Goal: Information Seeking & Learning: Check status

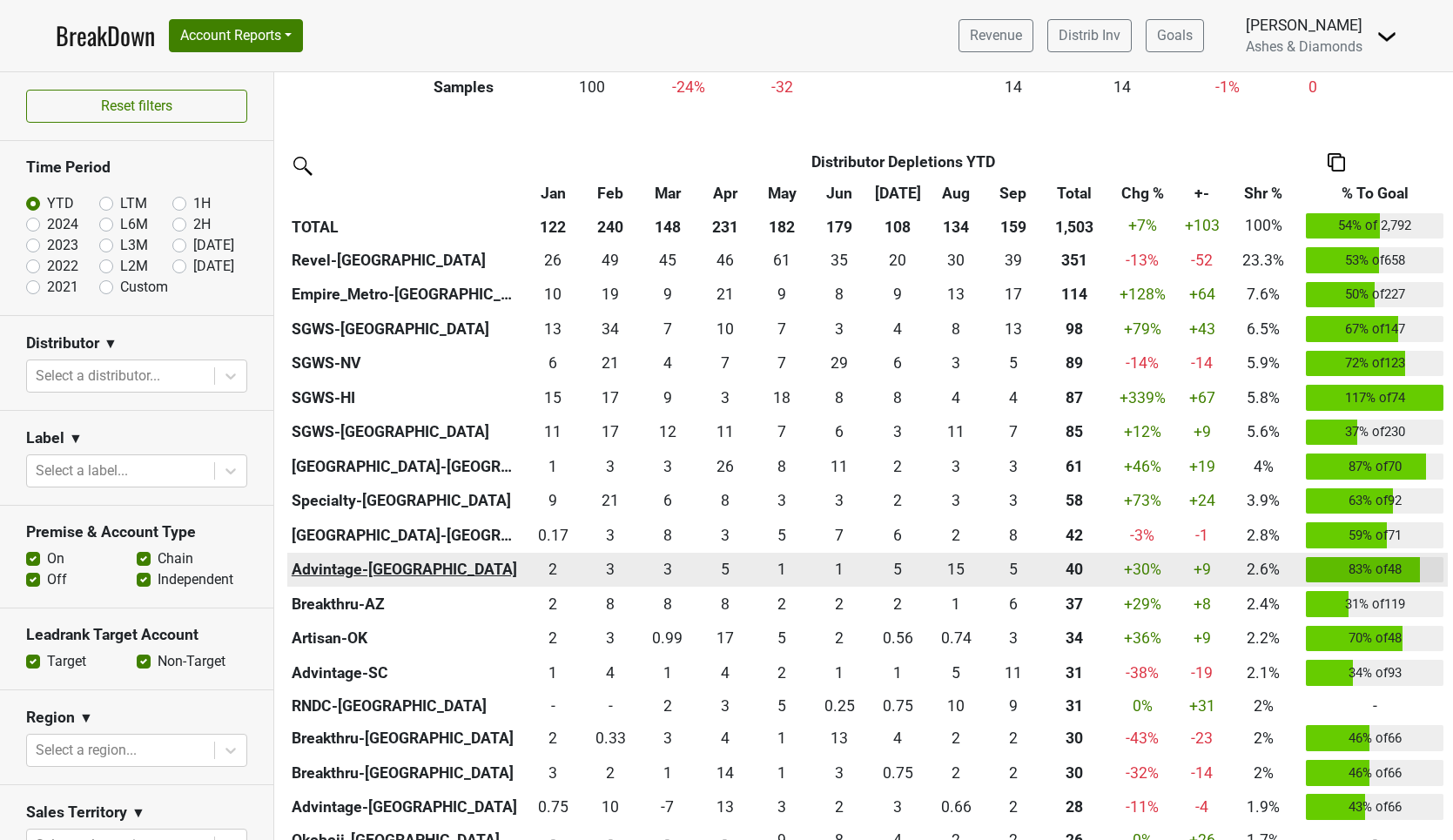
scroll to position [359, 0]
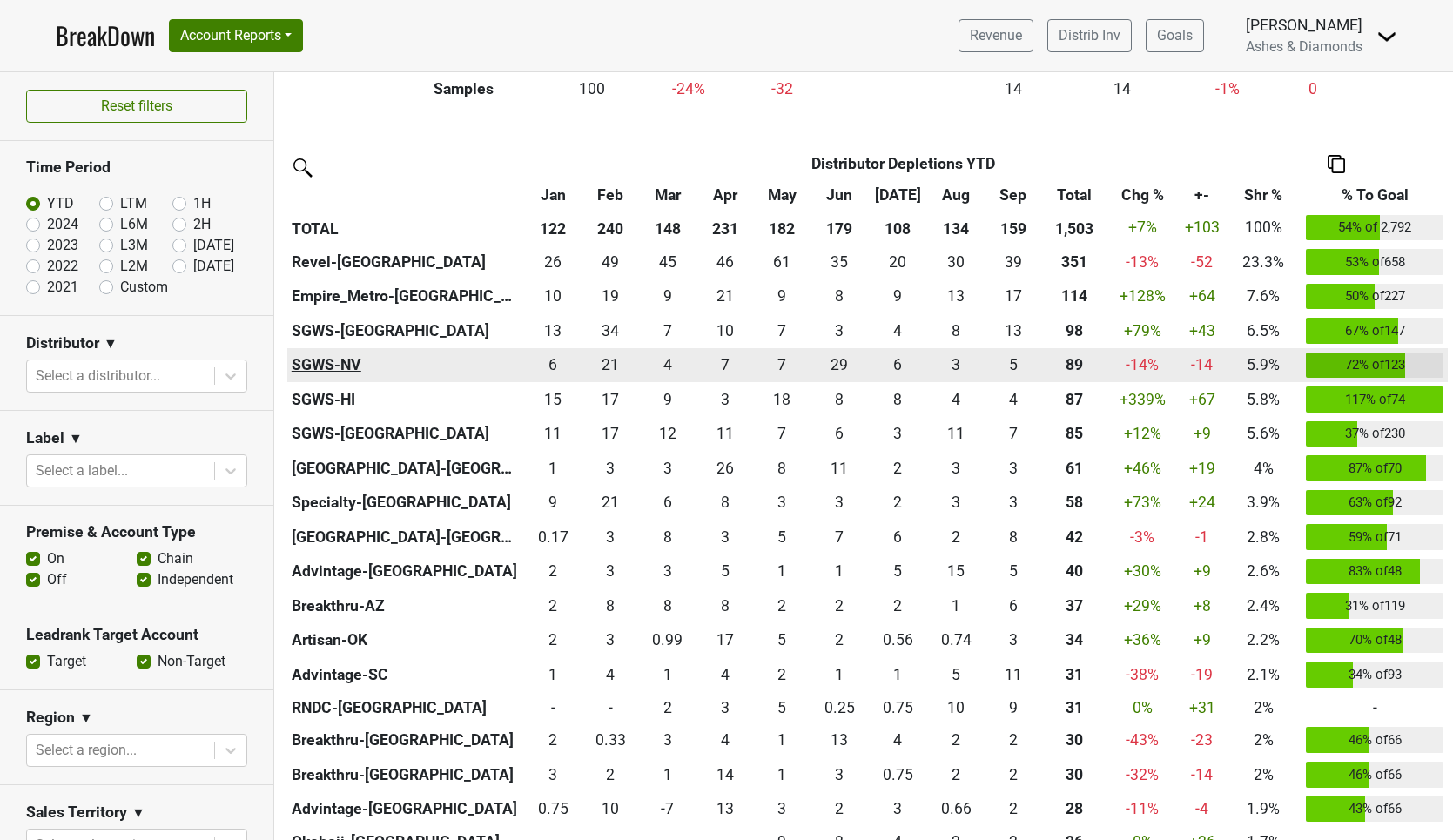
click at [329, 359] on th "SGWS-NV" at bounding box center [406, 365] width 237 height 35
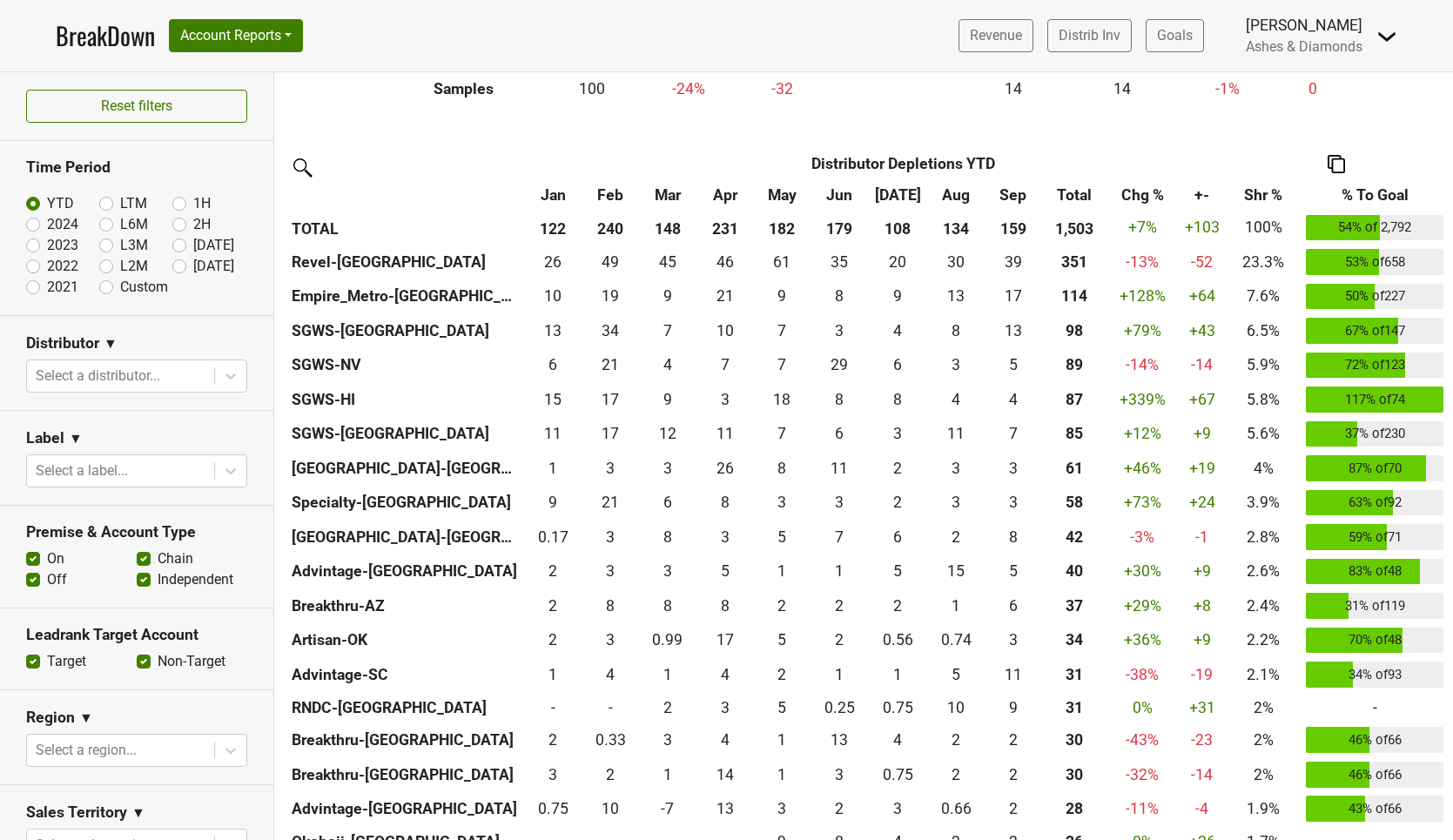
click at [193, 266] on label "[DATE]" at bounding box center [213, 266] width 40 height 21
click at [181, 266] on input "[DATE]" at bounding box center [207, 265] width 70 height 18
radio input "true"
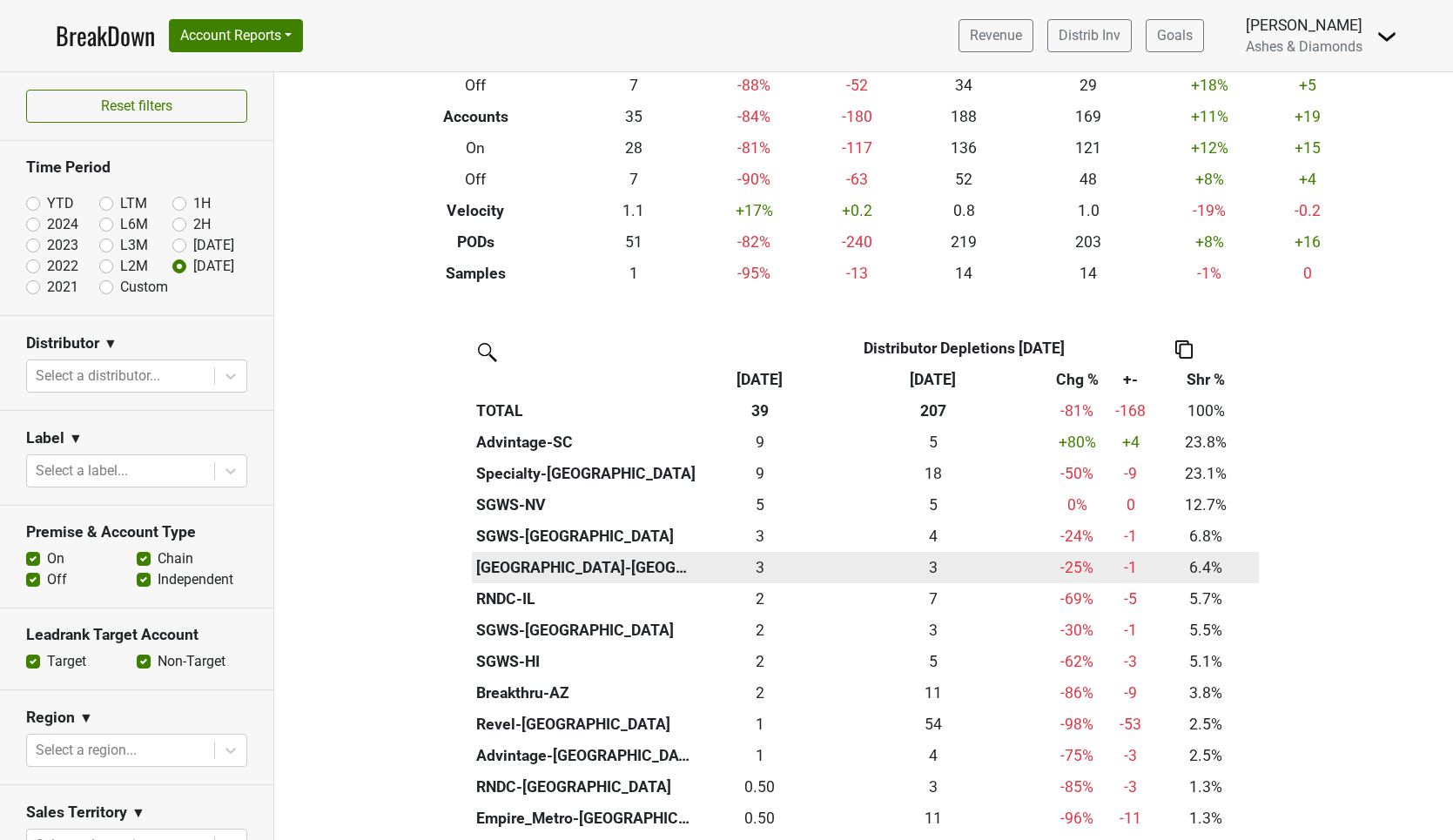
scroll to position [205, 0]
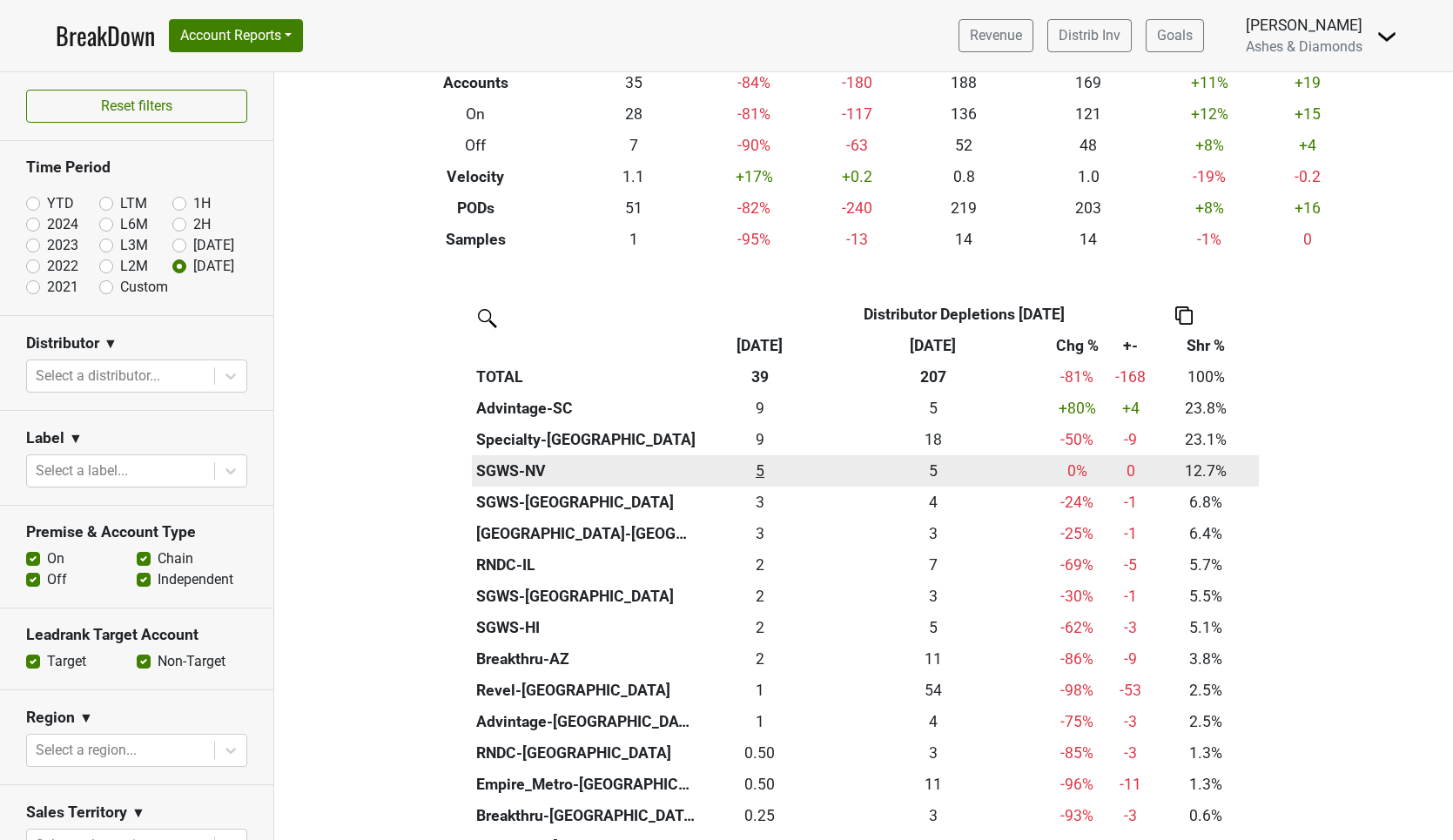
click at [760, 464] on div "5 5" at bounding box center [761, 471] width 113 height 23
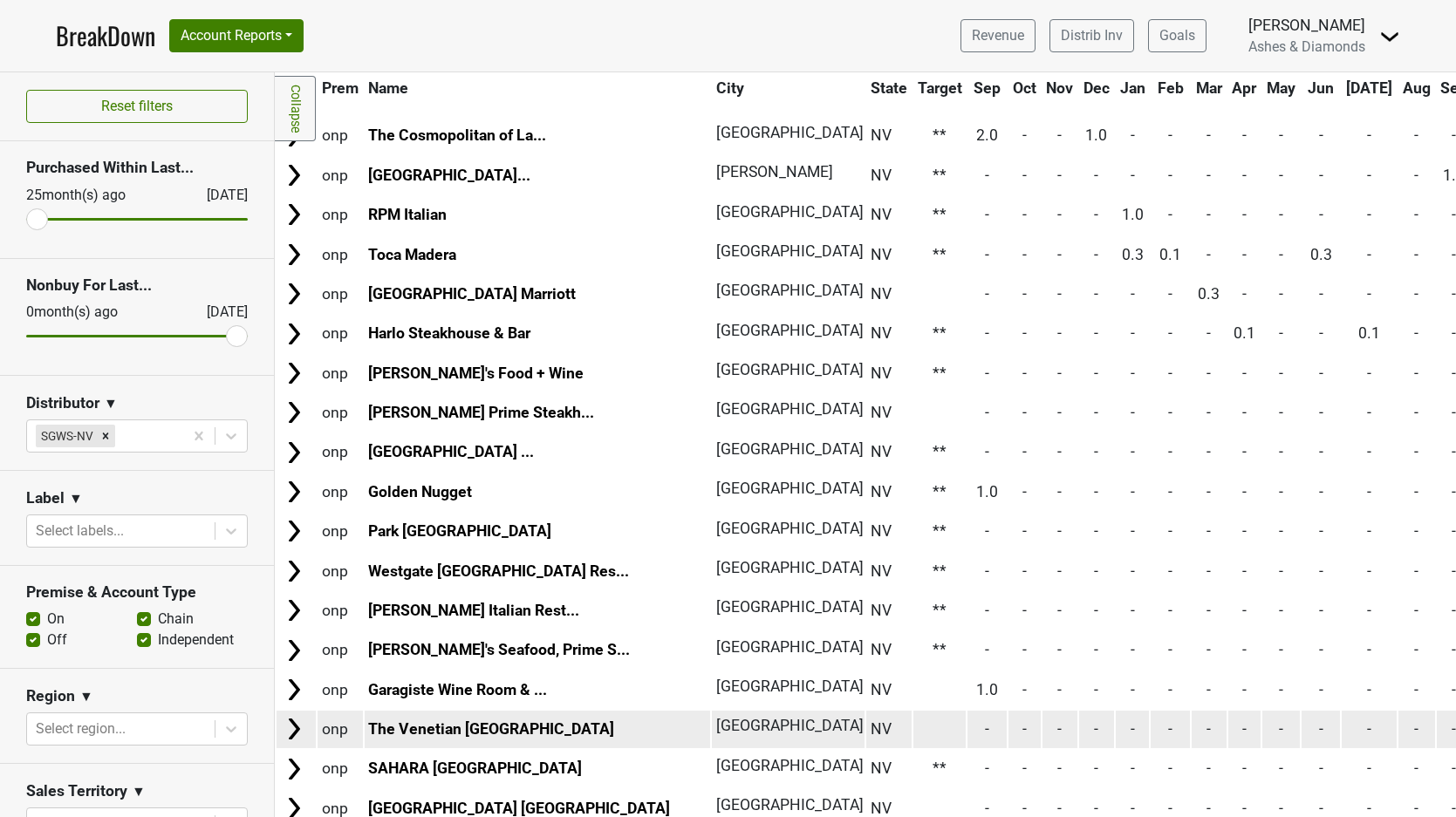
scroll to position [713, 1]
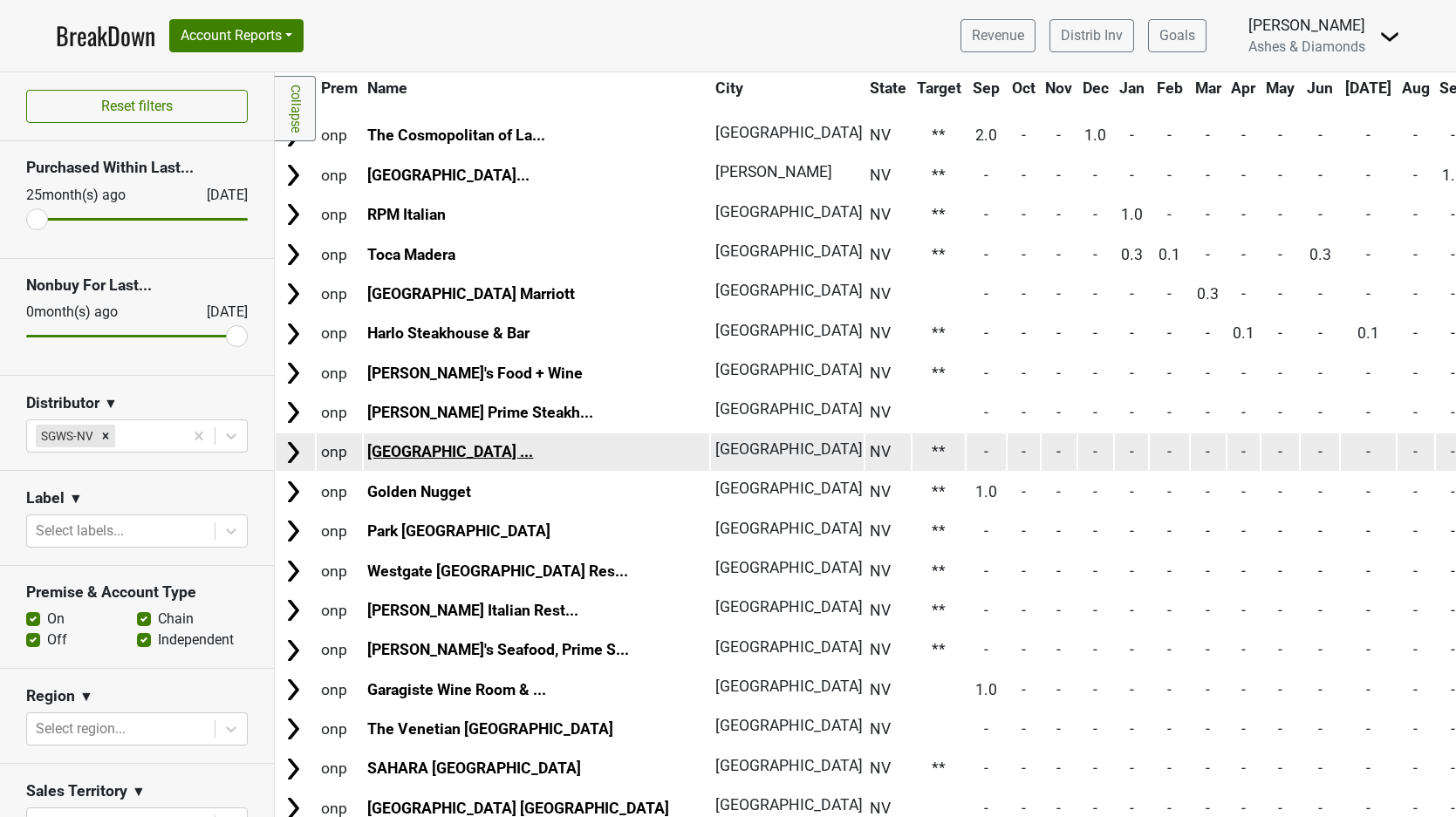
click at [486, 443] on link "JW Marriott Las Vegas ..." at bounding box center [450, 452] width 166 height 18
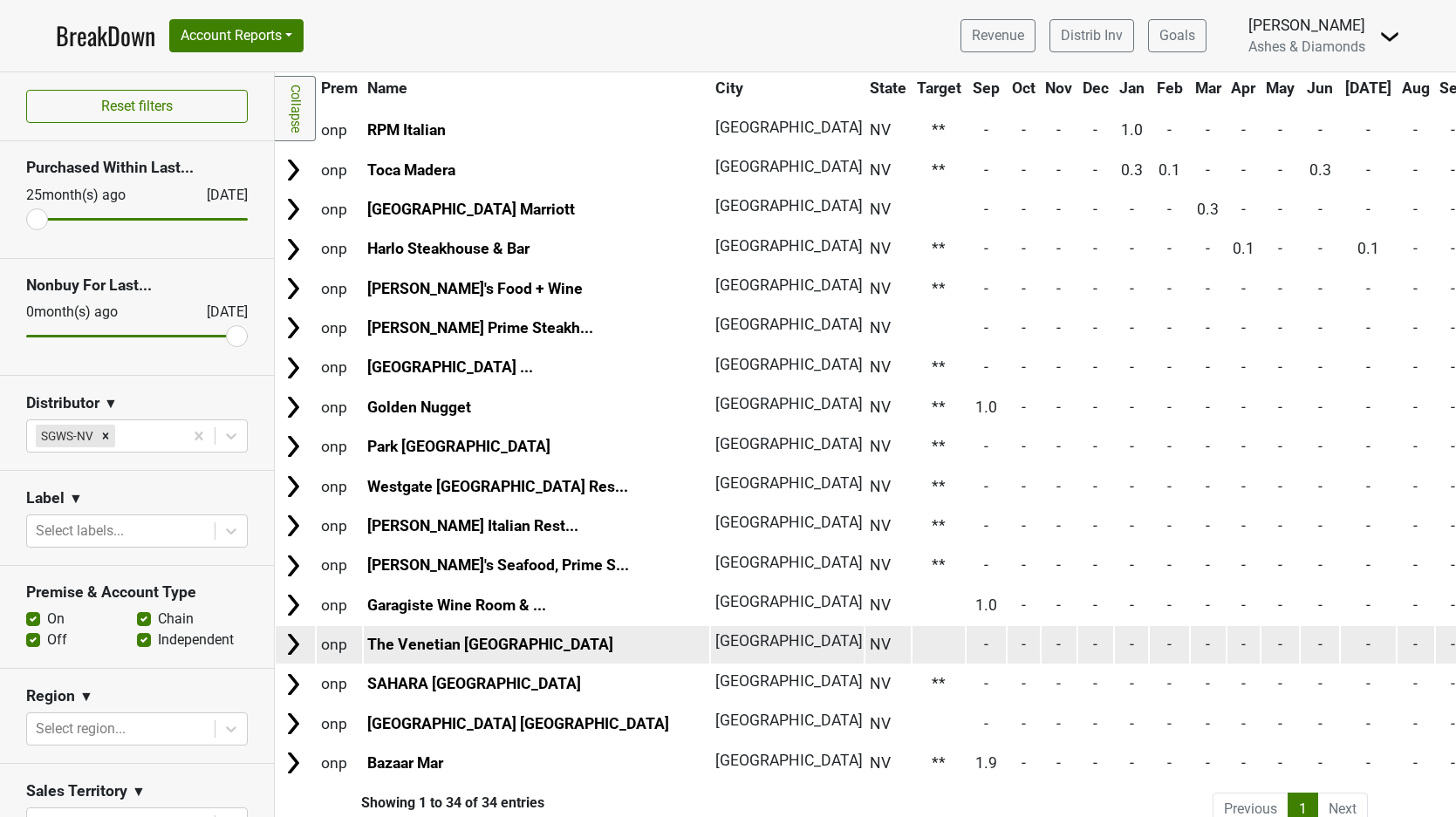
scroll to position [795, 1]
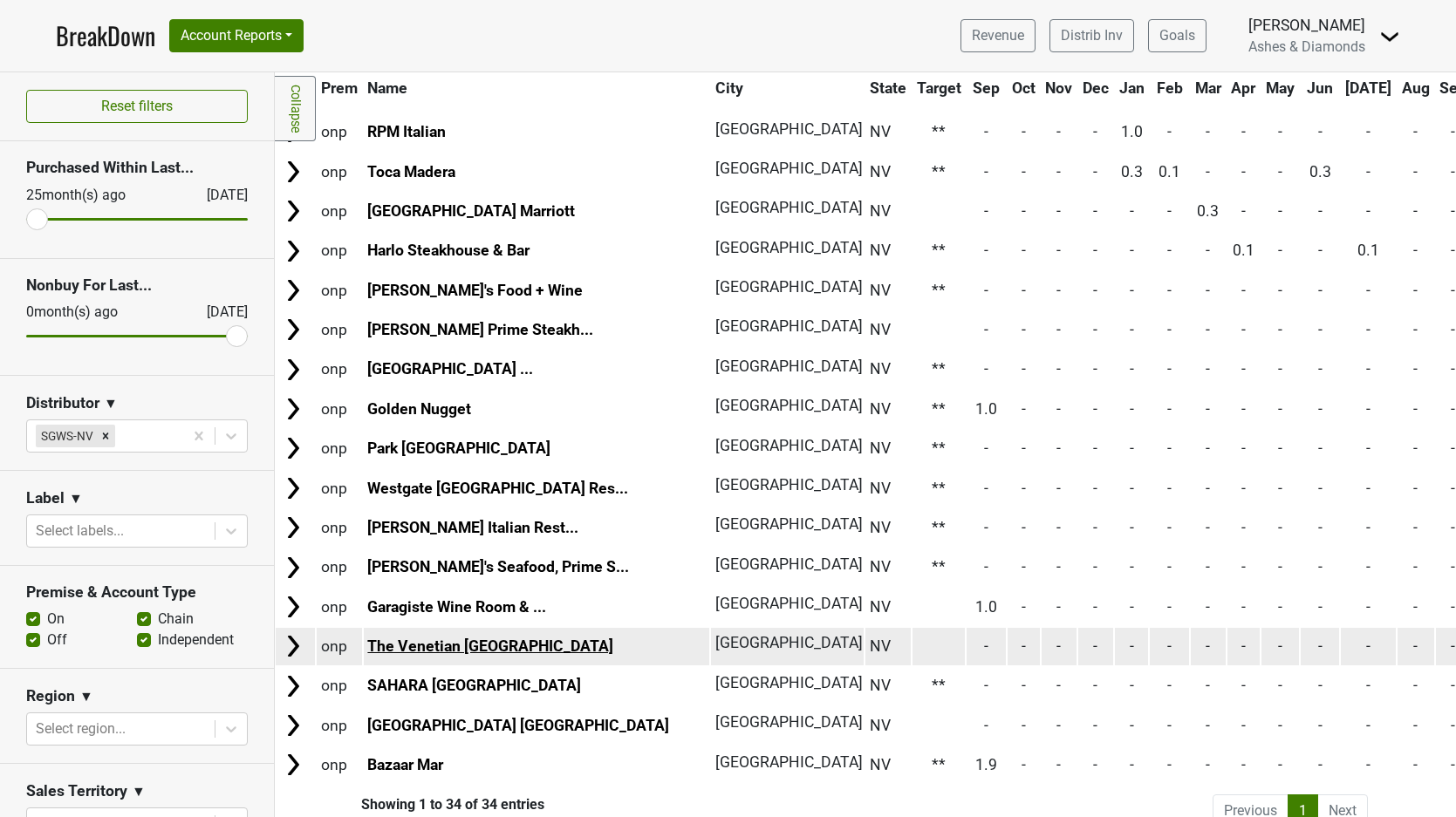
click at [469, 638] on link "The Venetian Las Vegas" at bounding box center [490, 647] width 246 height 18
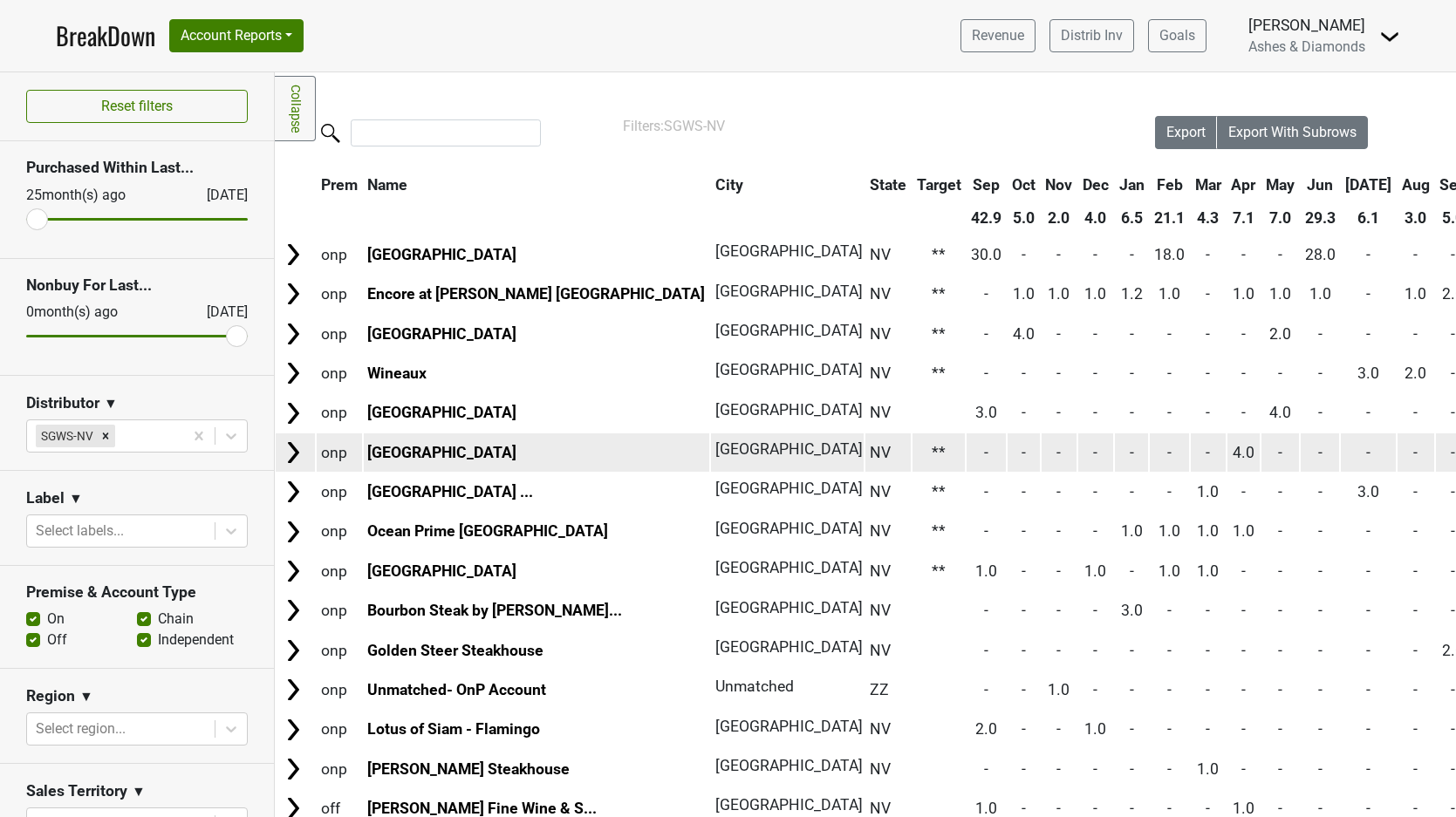
scroll to position [0, 1]
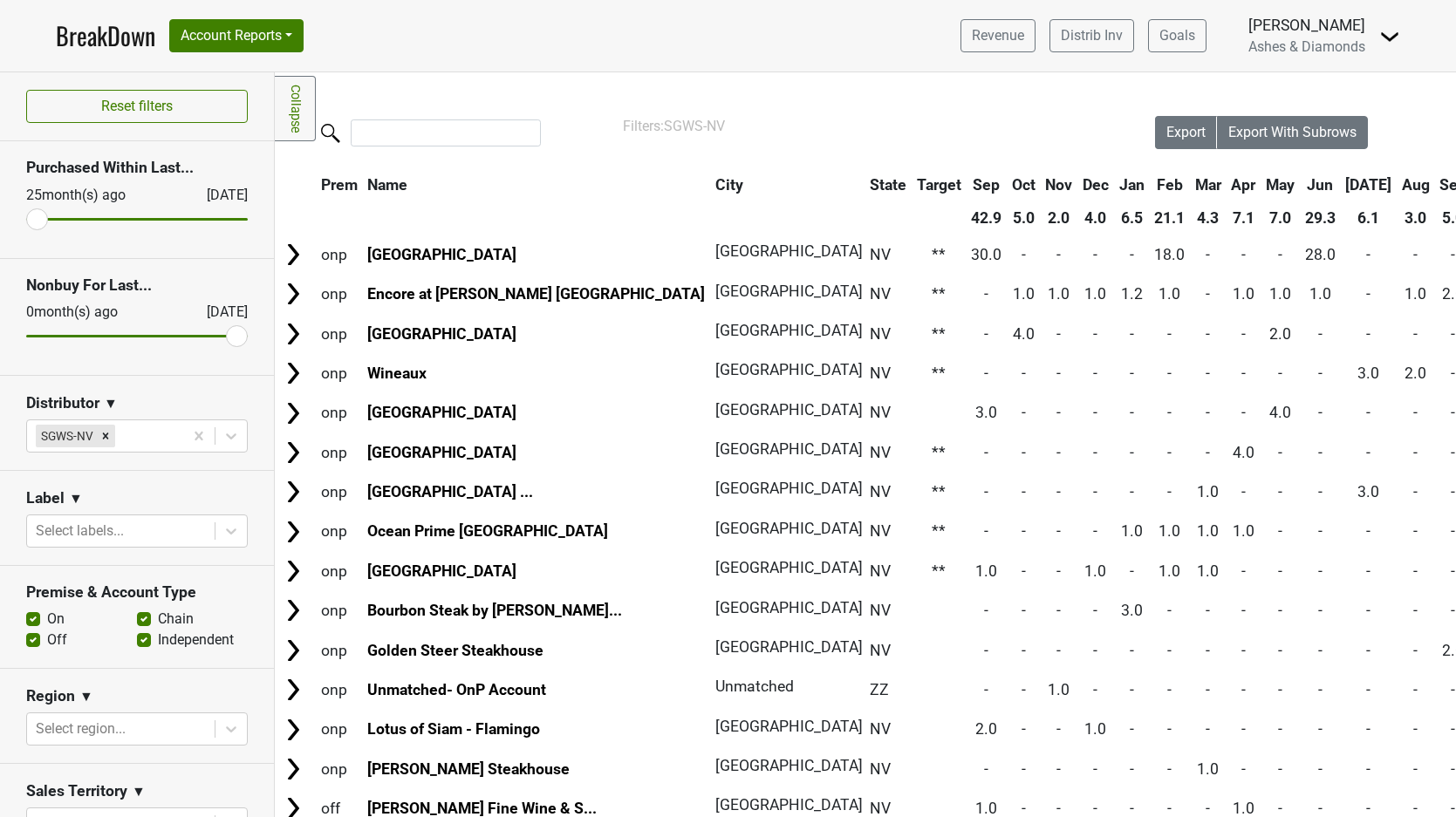
click at [100, 31] on link "BreakDown" at bounding box center [105, 36] width 100 height 37
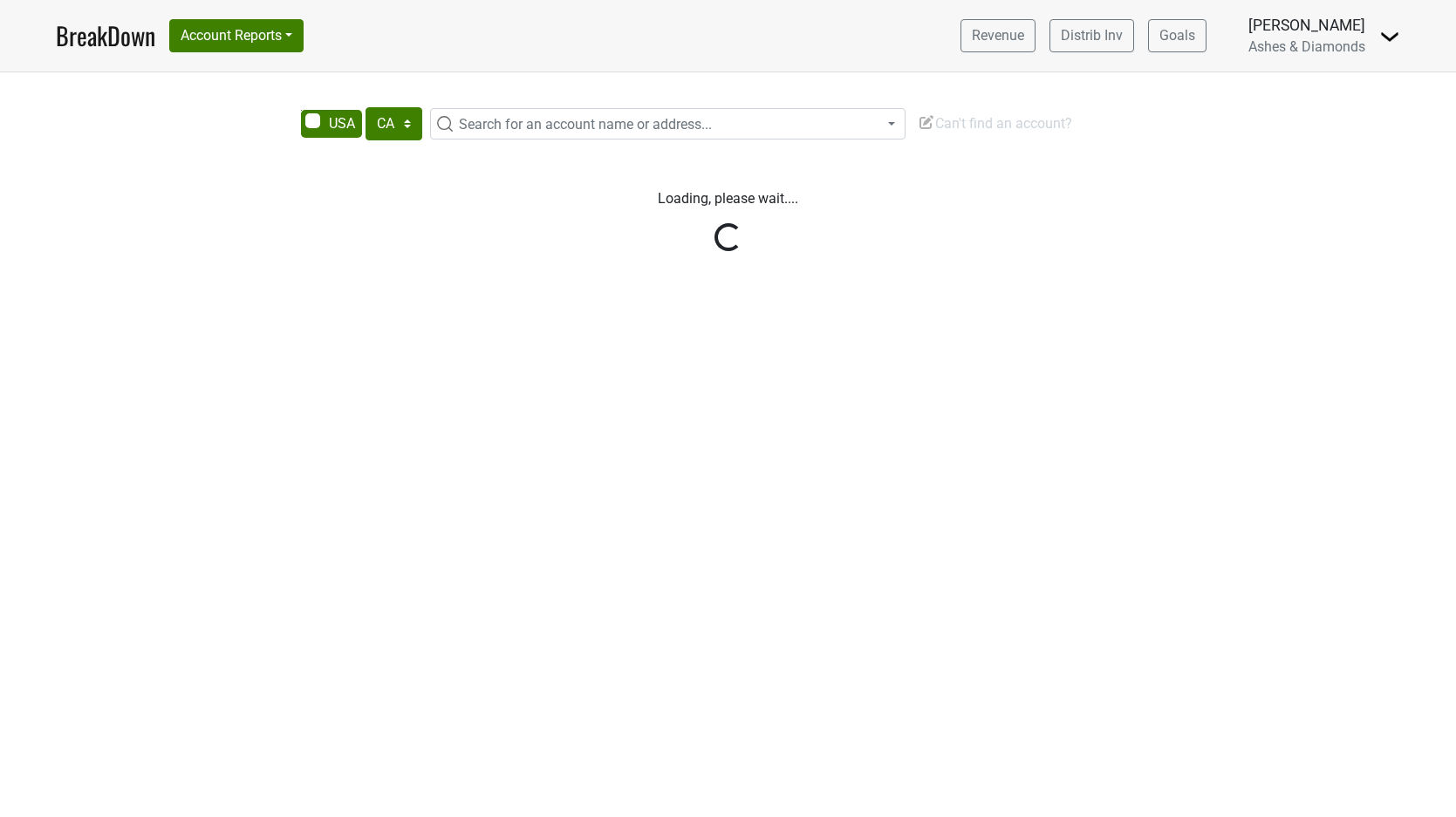
select select "CA"
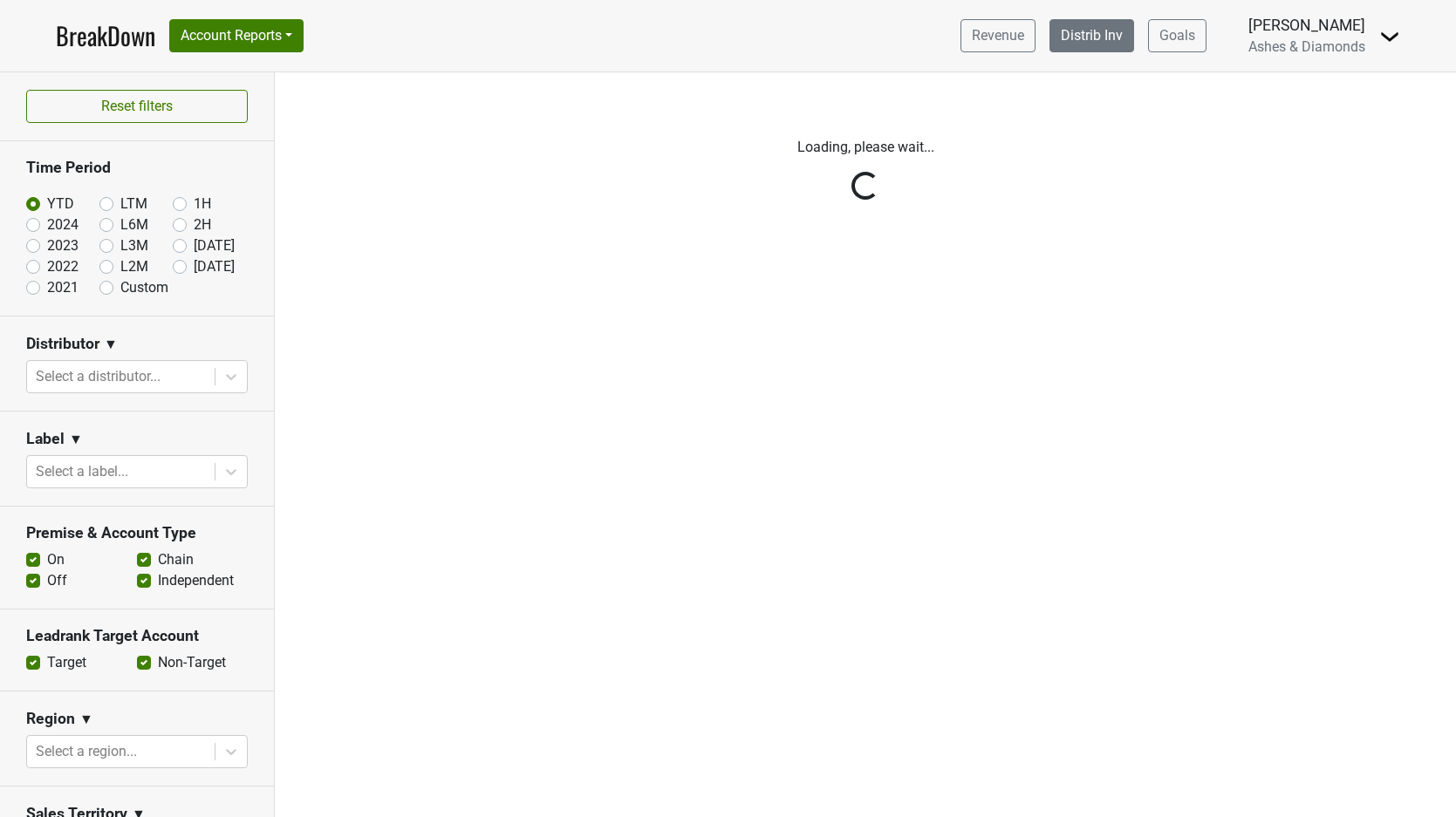
click at [1098, 37] on link "Distrib Inv" at bounding box center [1092, 36] width 85 height 34
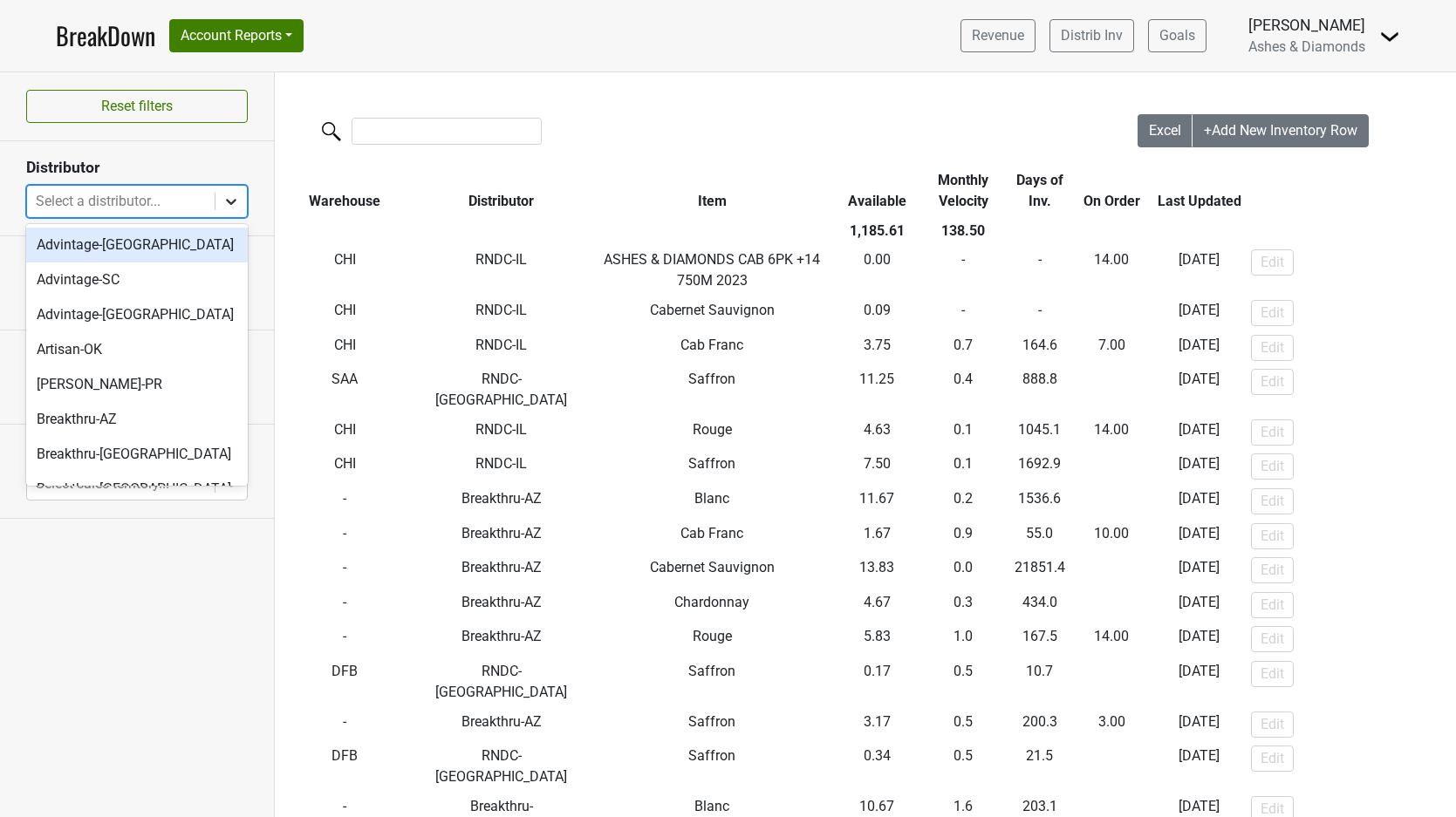
click at [226, 203] on icon at bounding box center [231, 202] width 18 height 18
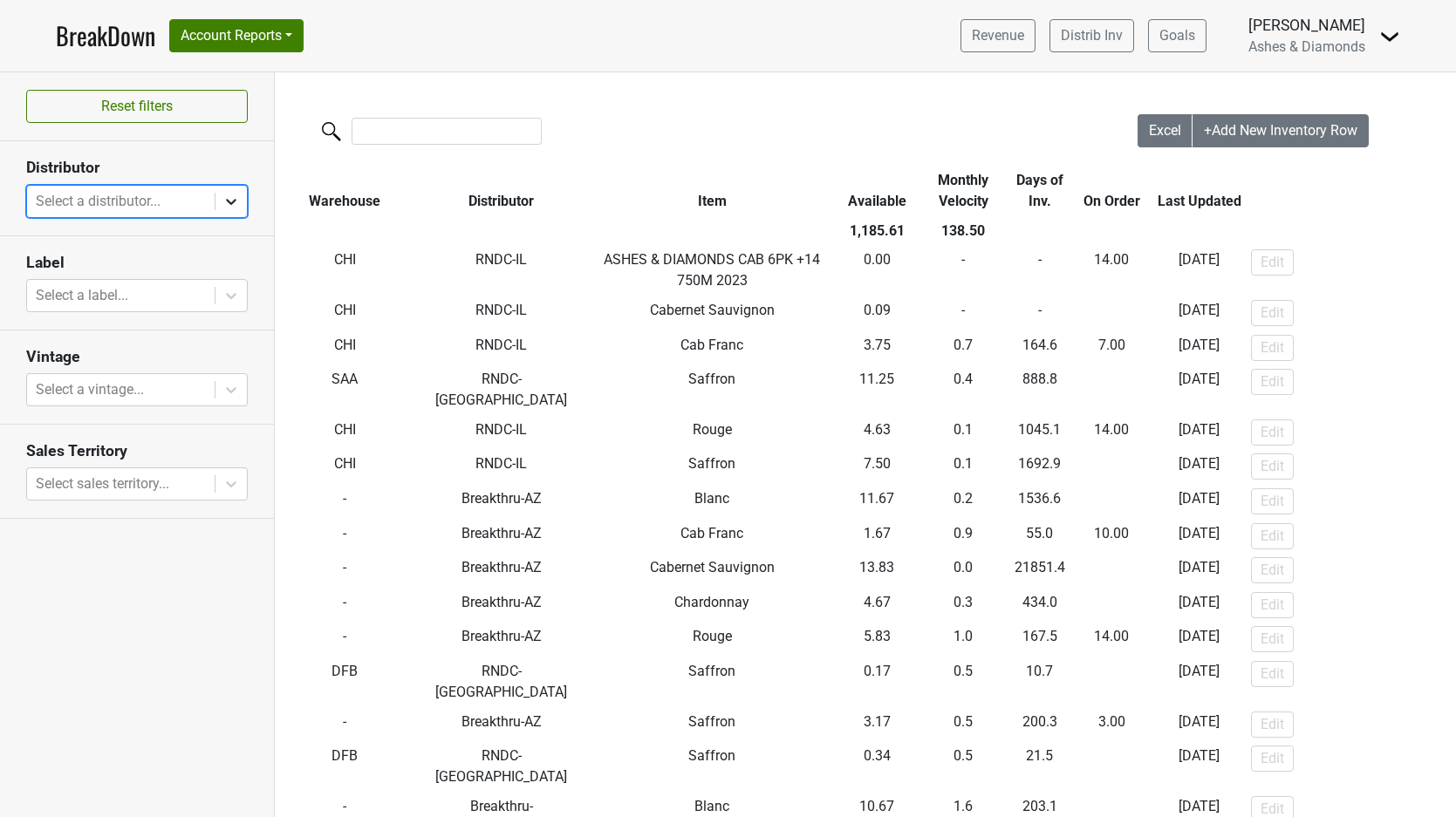
click at [226, 203] on icon at bounding box center [231, 202] width 18 height 18
click at [1082, 47] on link "Distrib Inv" at bounding box center [1092, 36] width 85 height 34
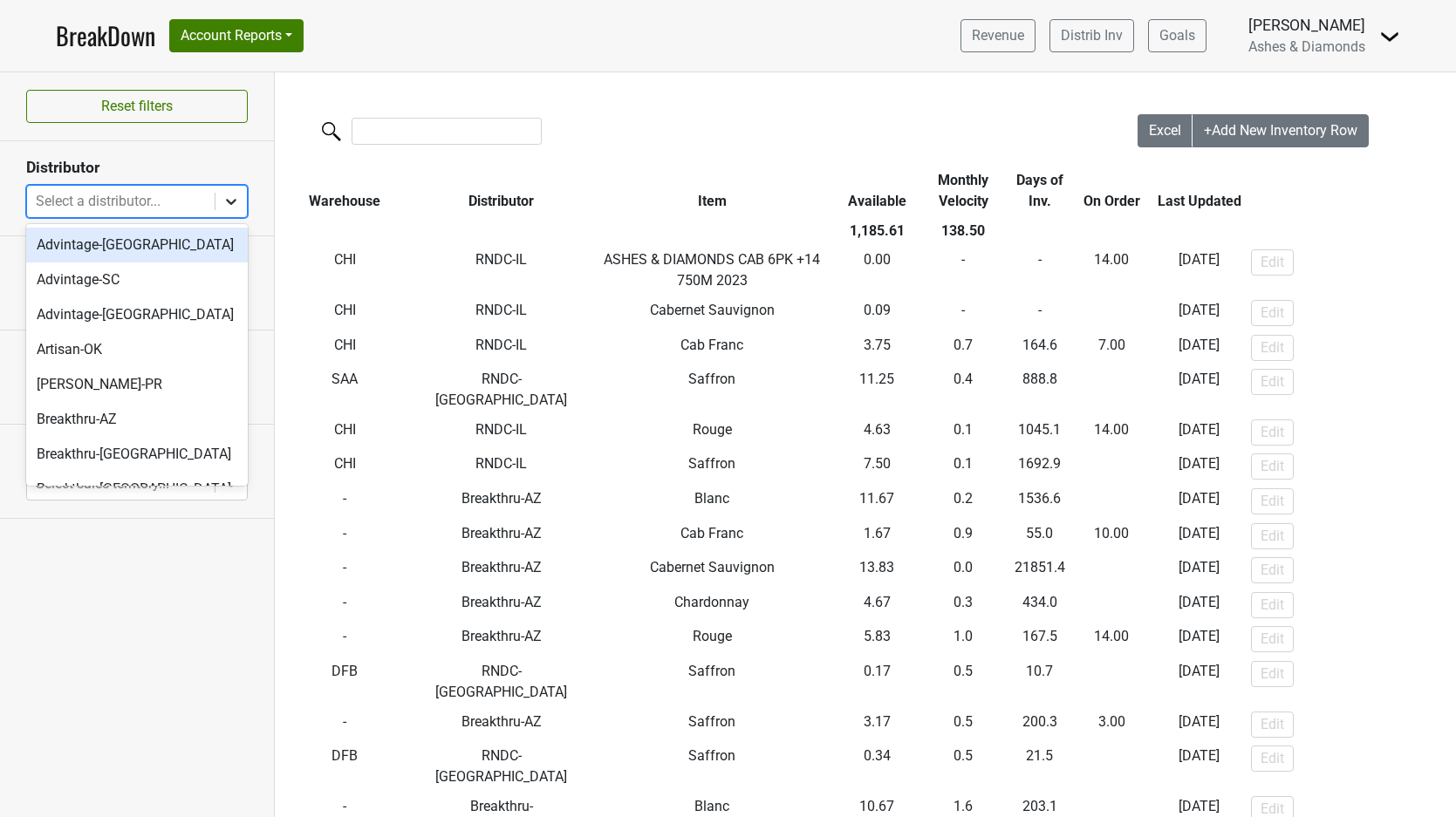
click at [232, 196] on icon at bounding box center [231, 202] width 18 height 18
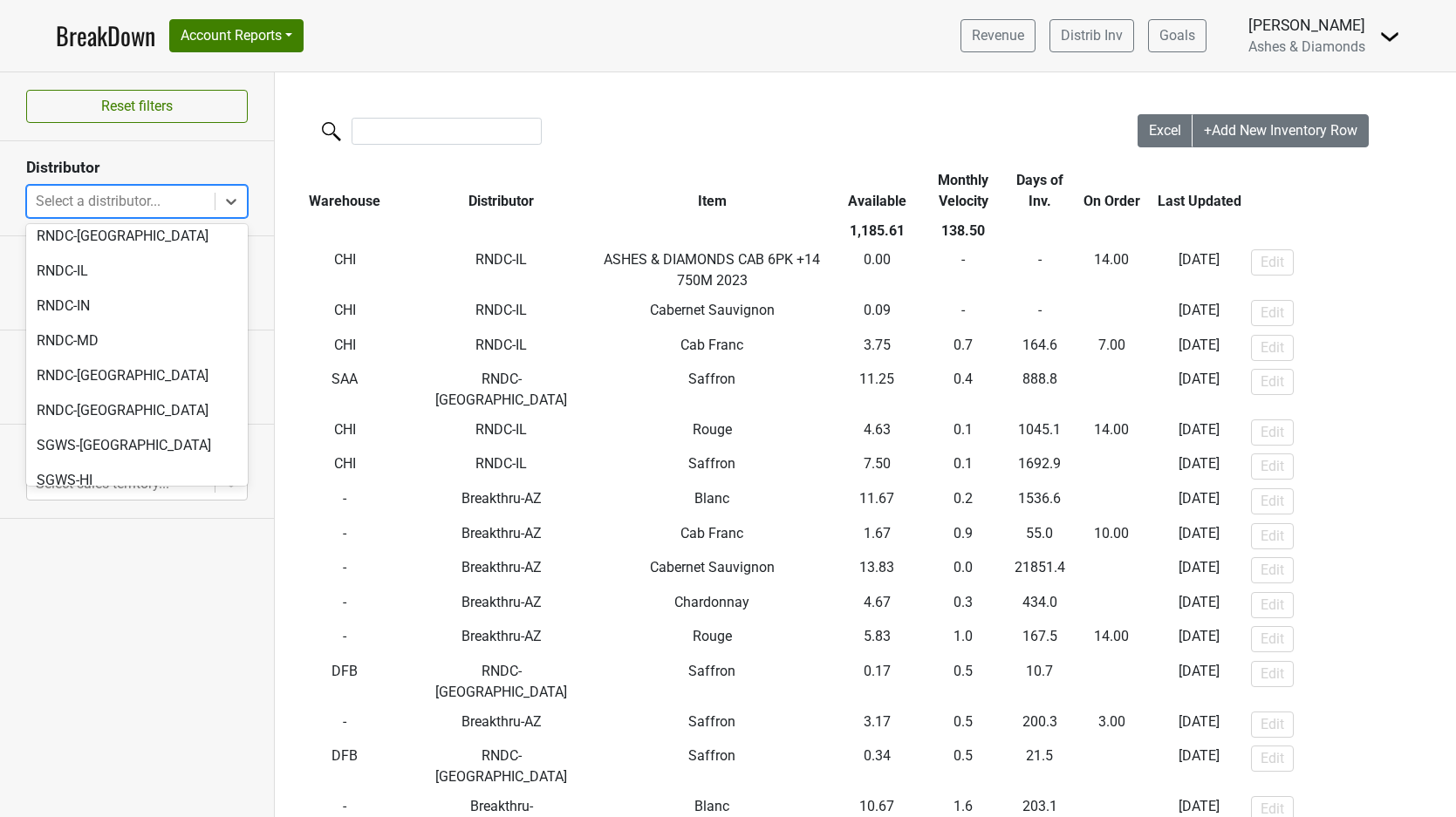
scroll to position [681, 0]
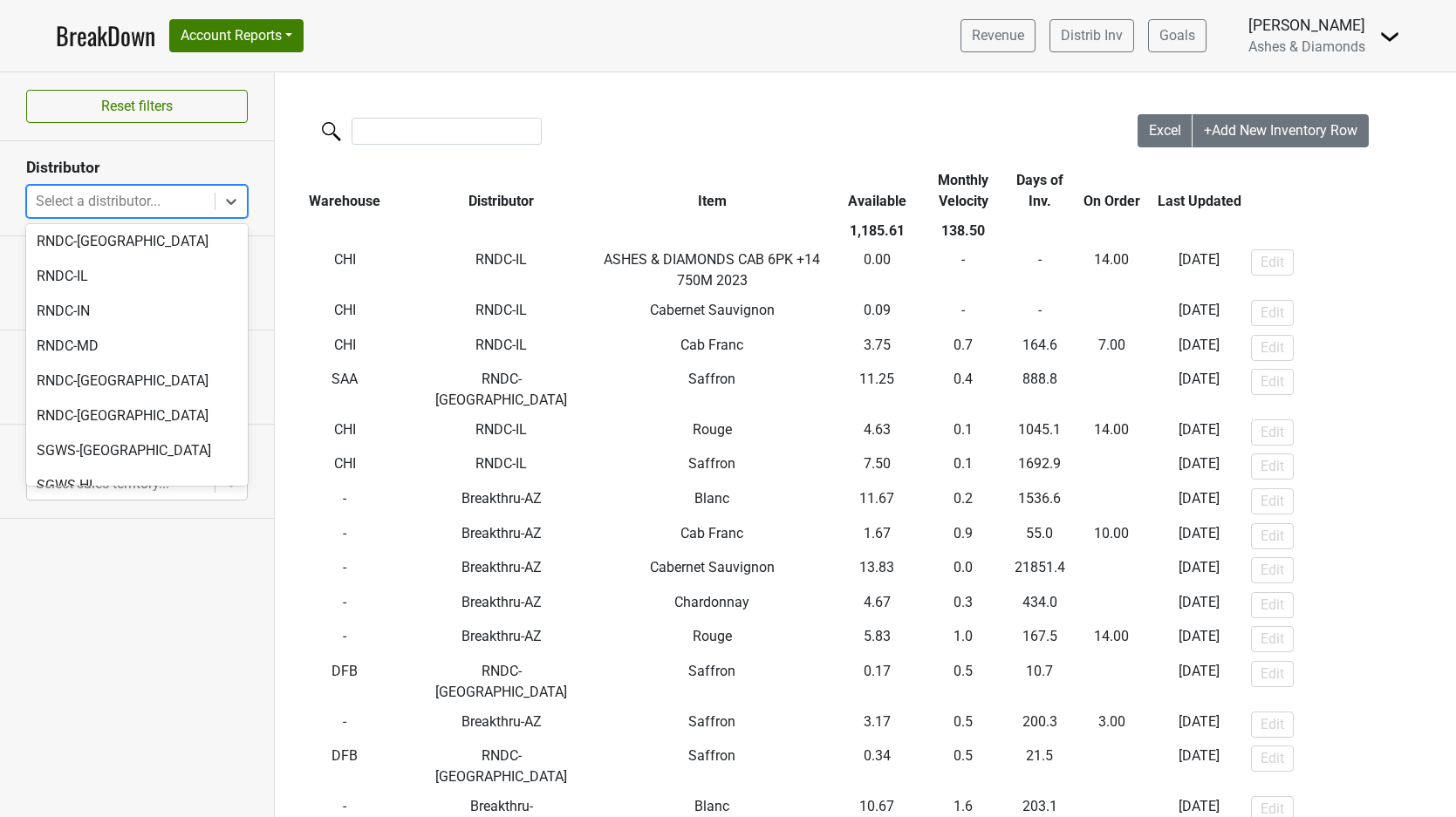
click at [144, 503] on div "SGWS-NV" at bounding box center [136, 520] width 222 height 35
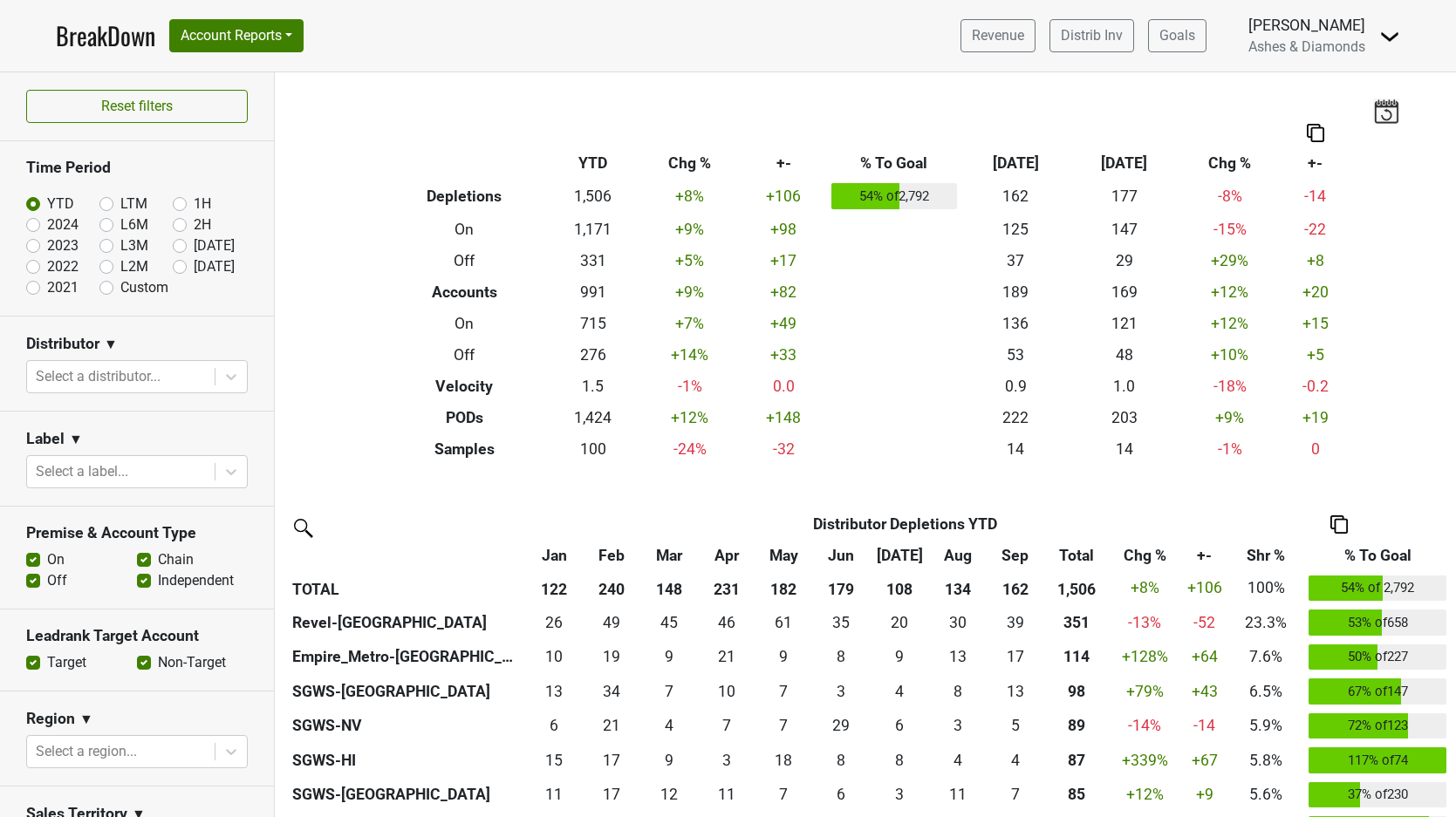
click at [194, 269] on label "[DATE]" at bounding box center [214, 266] width 41 height 21
click at [180, 269] on input "[DATE]" at bounding box center [208, 265] width 70 height 18
radio input "true"
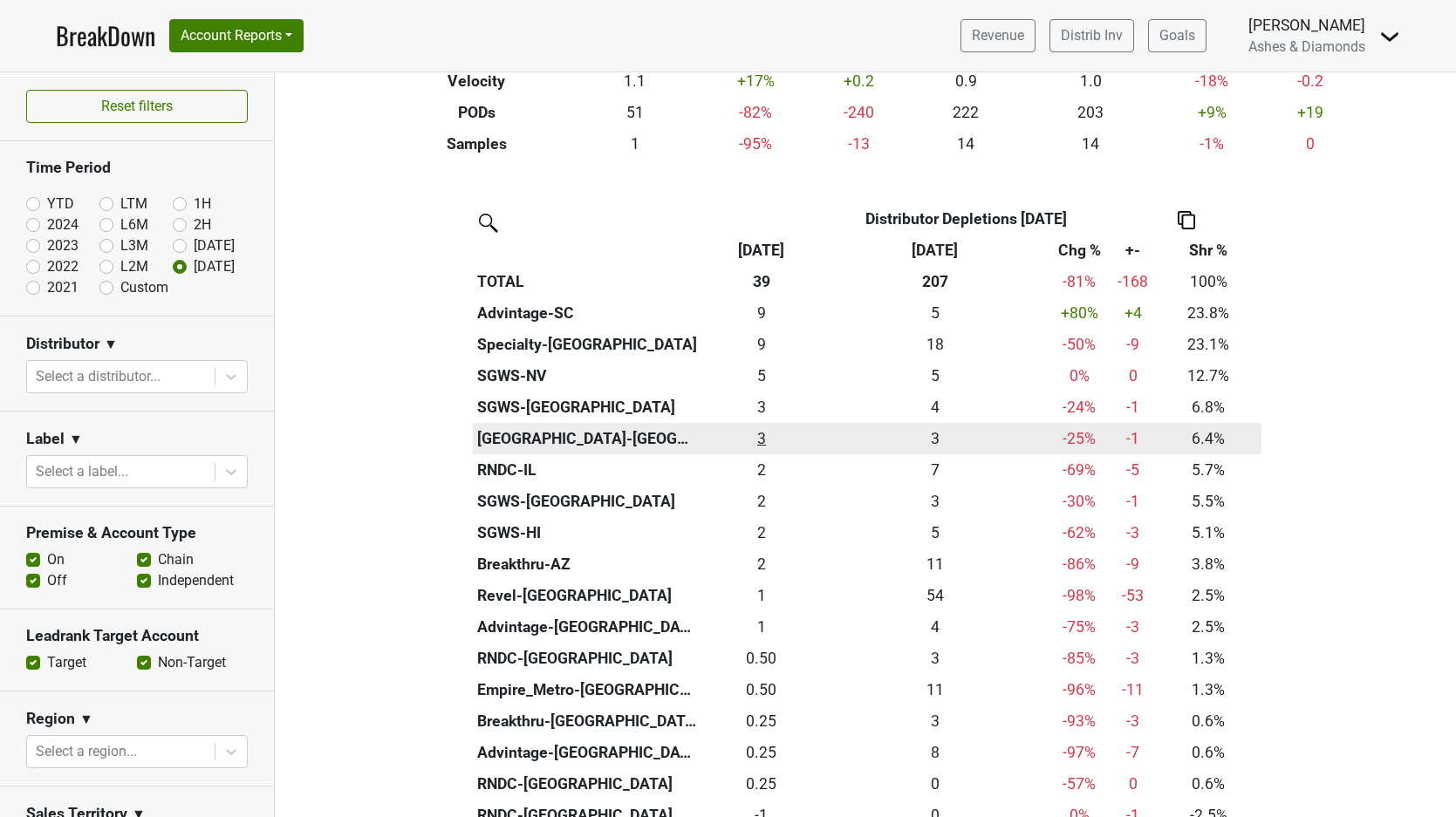
scroll to position [323, 0]
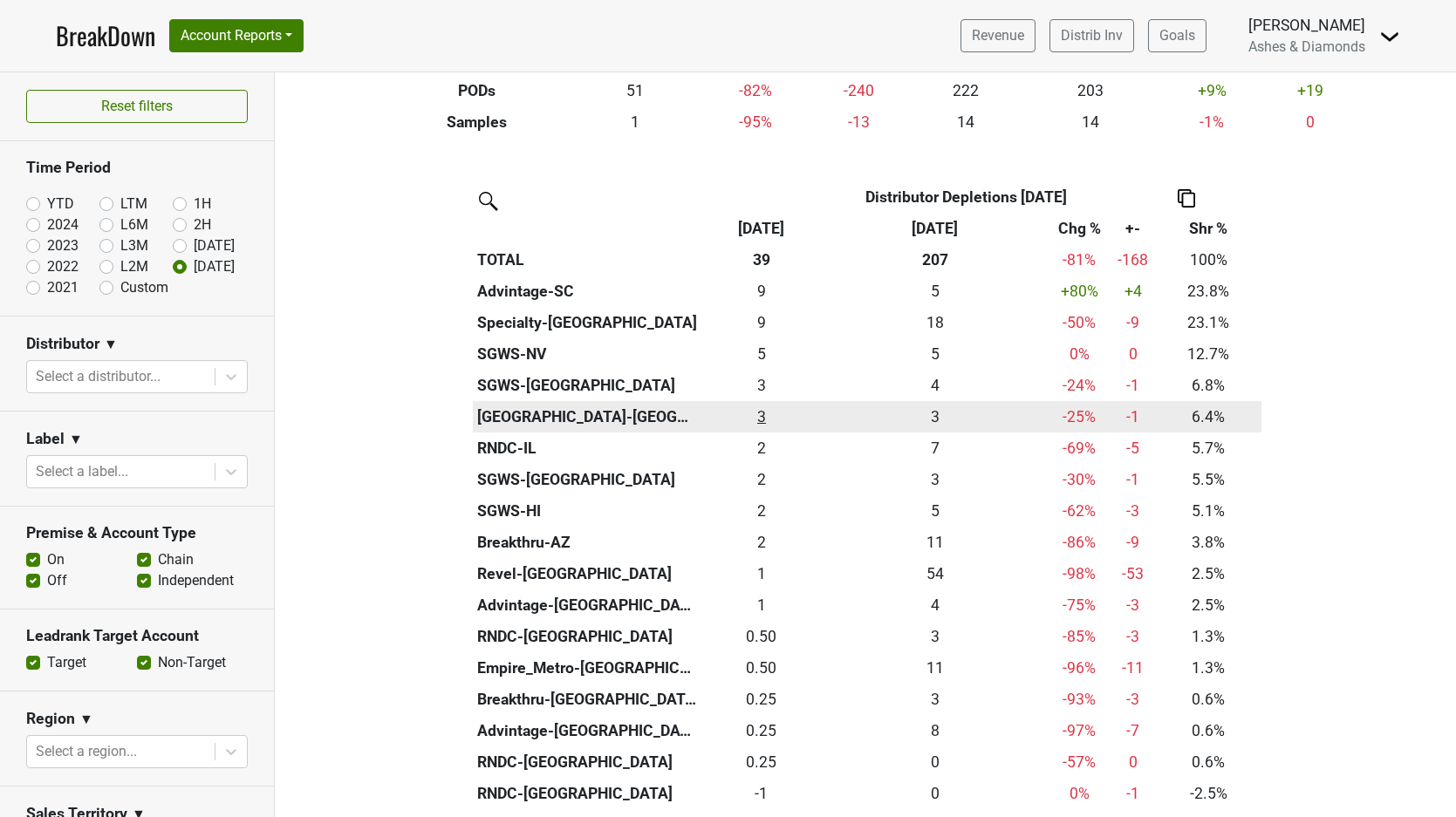
click at [761, 414] on div "2.5 3" at bounding box center [763, 416] width 113 height 23
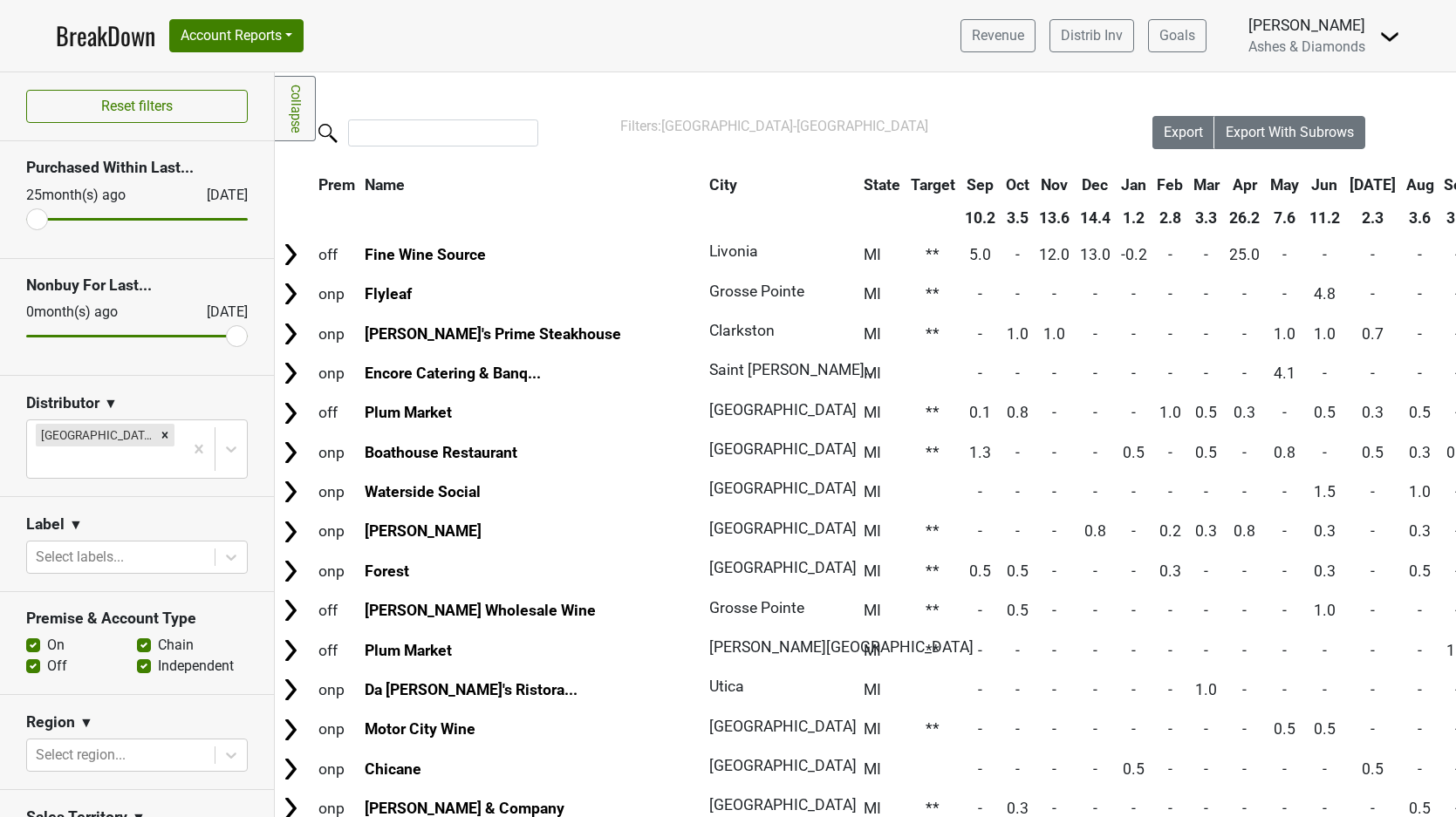
scroll to position [0, 4]
